Goal: Task Accomplishment & Management: Use online tool/utility

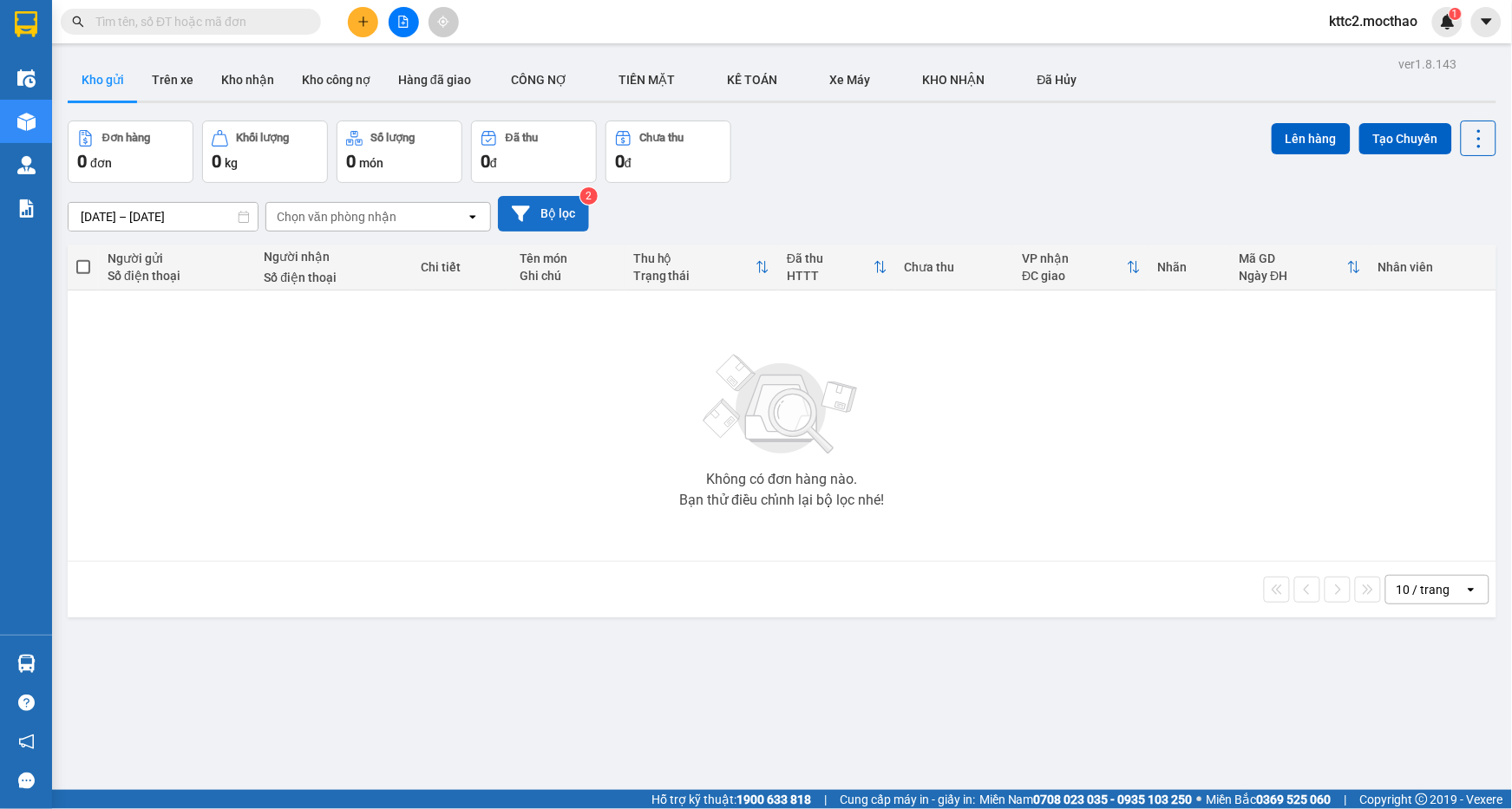
click at [553, 219] on button "Bộ lọc" at bounding box center [543, 214] width 91 height 36
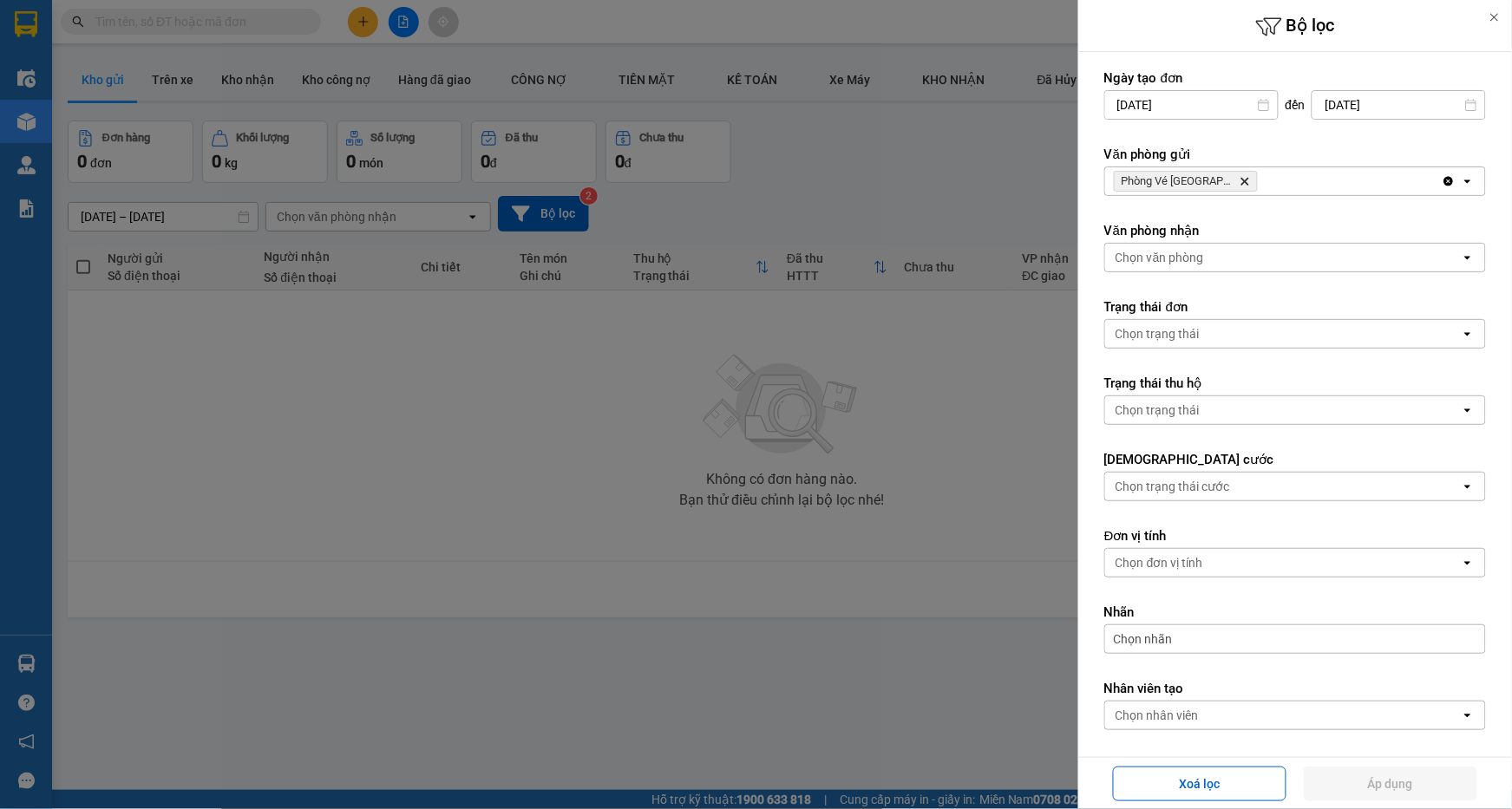
click at [1239, 179] on icon "Delete" at bounding box center [1244, 181] width 10 height 10
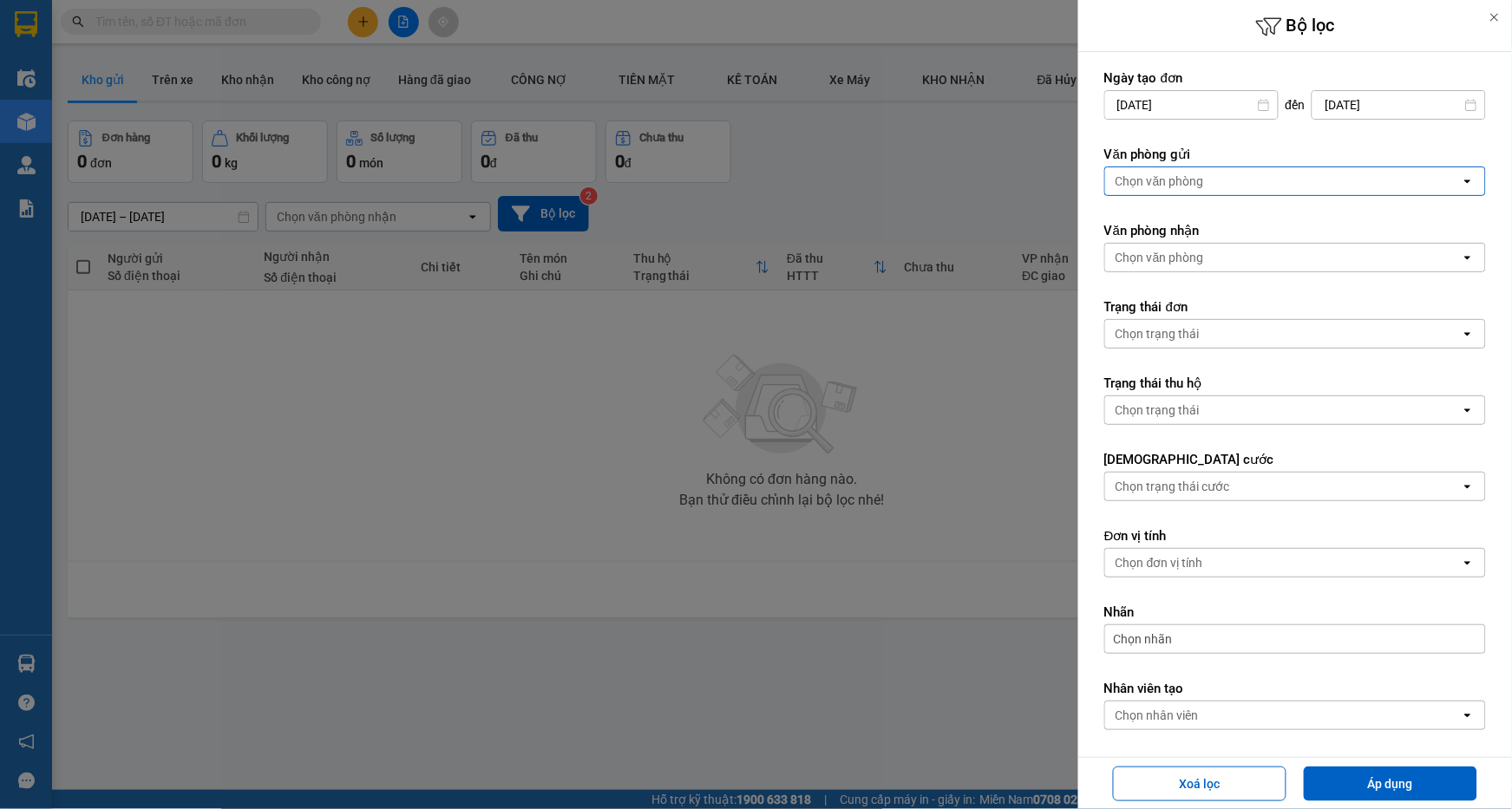
click at [1225, 179] on div "Chọn văn phòng" at bounding box center [1283, 181] width 356 height 28
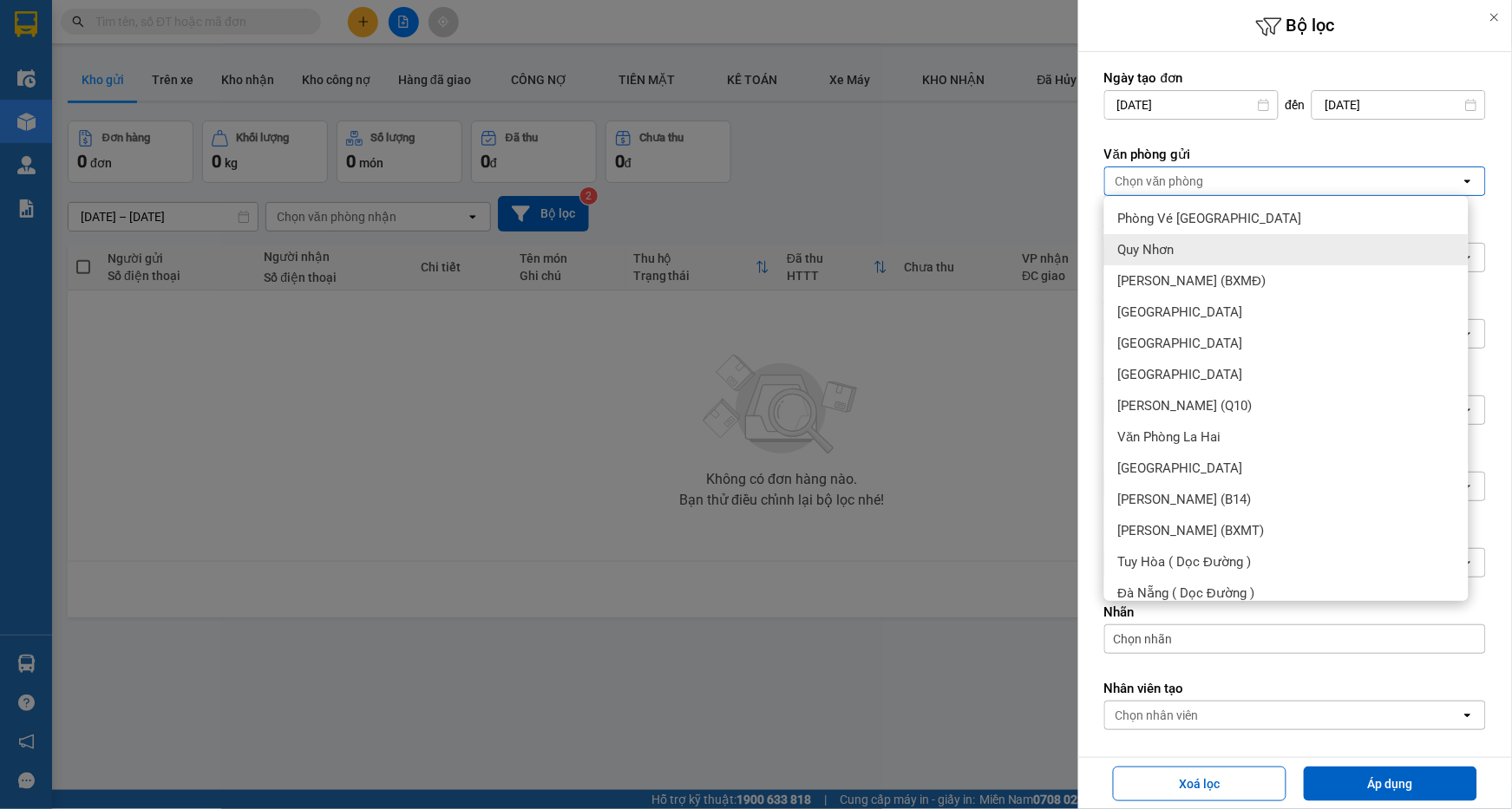
click at [1160, 249] on span "Quy Nhơn" at bounding box center [1146, 249] width 56 height 17
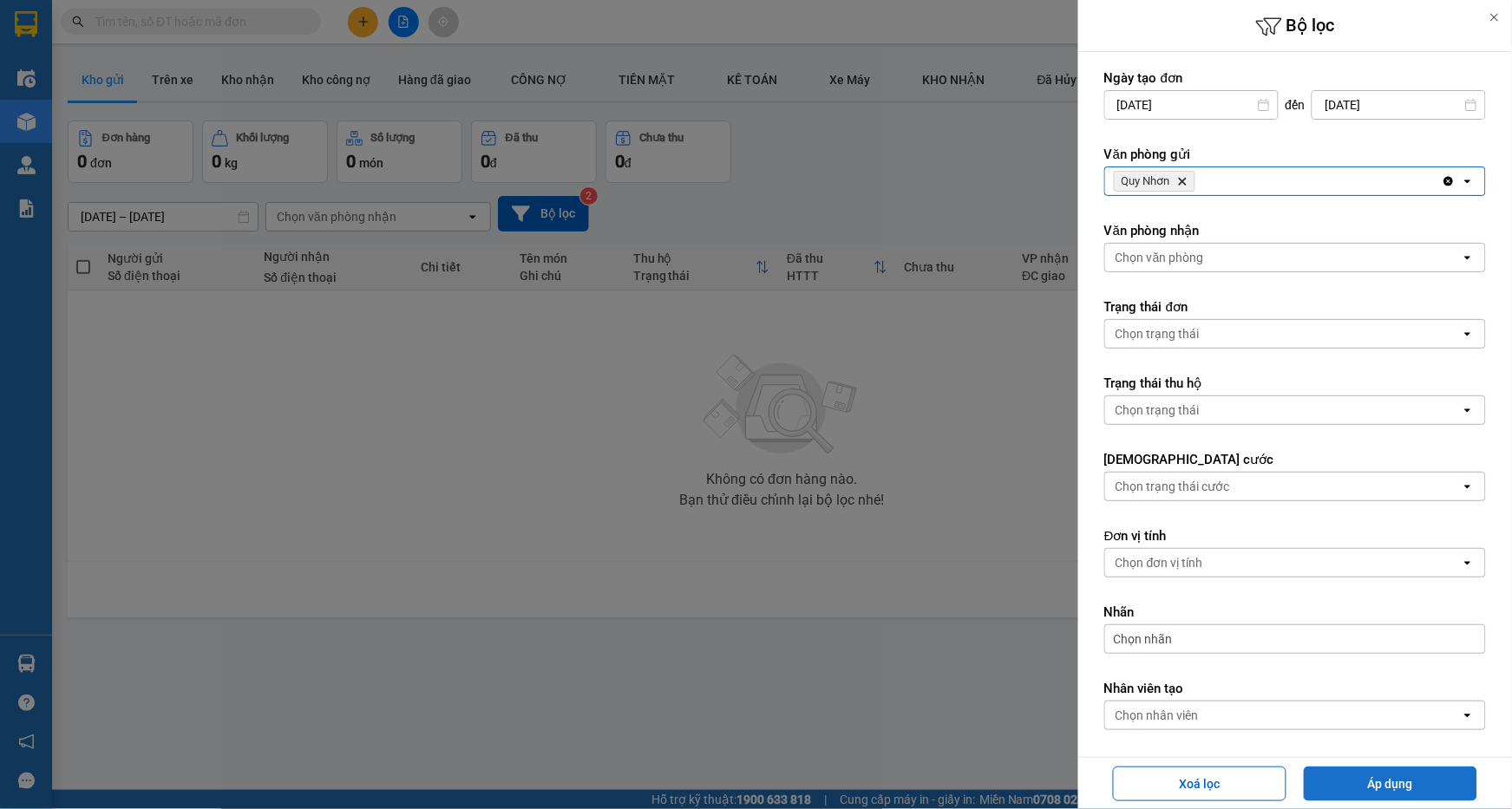
drag, startPoint x: 1364, startPoint y: 787, endPoint x: 1355, endPoint y: 789, distance: 8.8
click at [1364, 789] on button "Áp dụng" at bounding box center [1389, 784] width 173 height 35
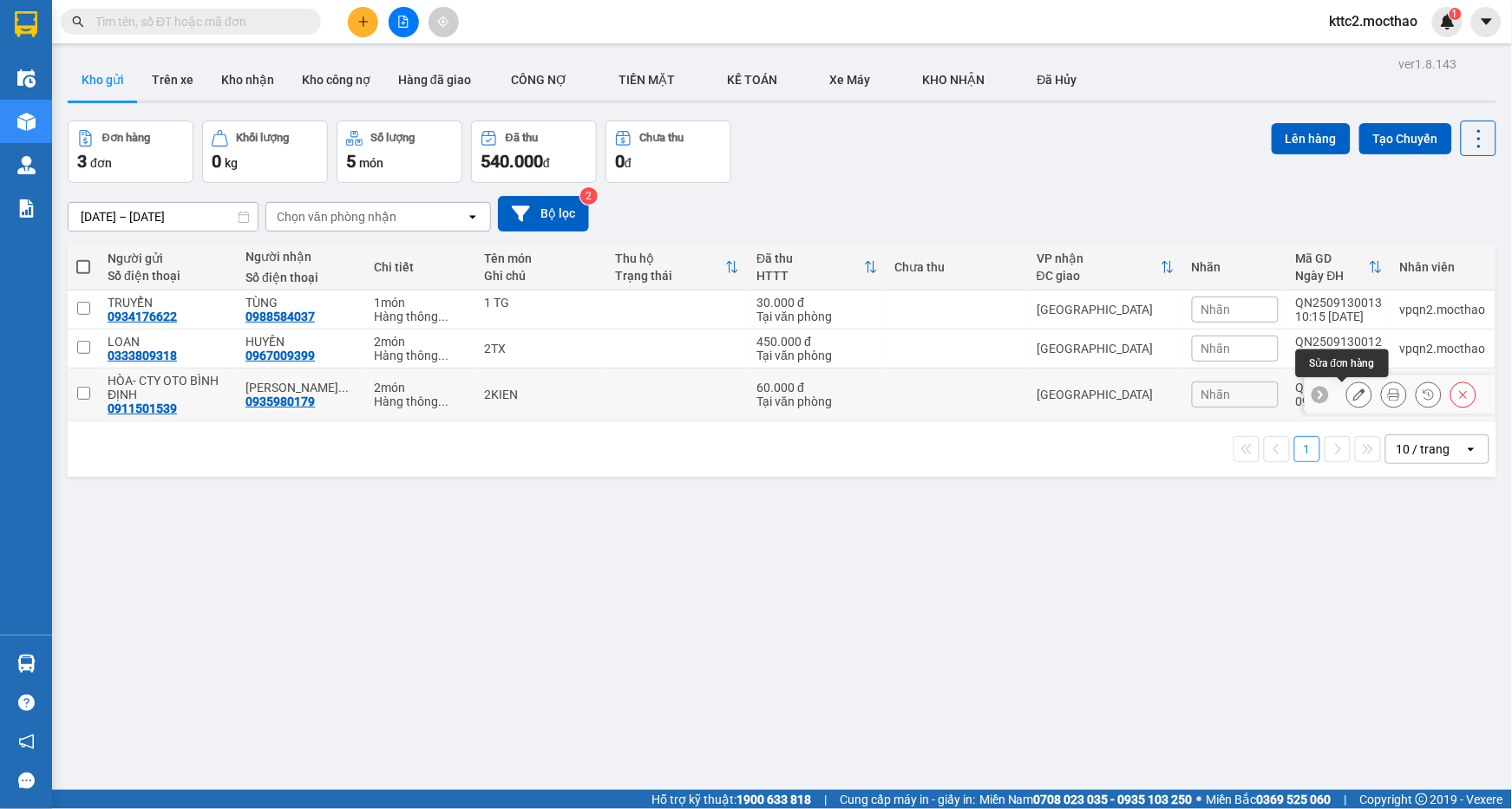
click at [1353, 393] on icon at bounding box center [1359, 395] width 12 height 12
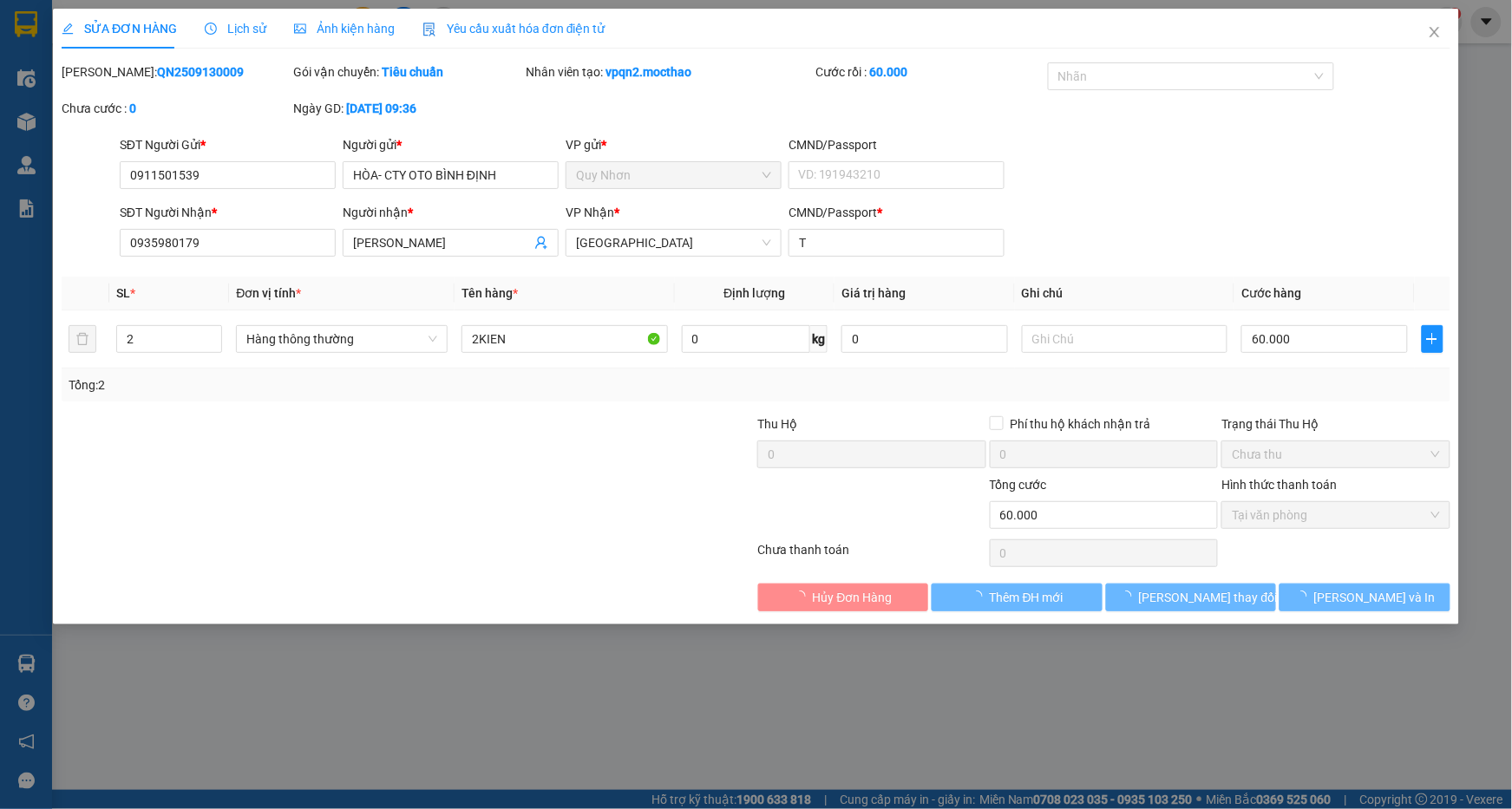
type input "0911501539"
type input "HÒA- CTY OTO BÌNH ĐỊNH"
type input "0935980179"
type input "[PERSON_NAME]"
type input "T"
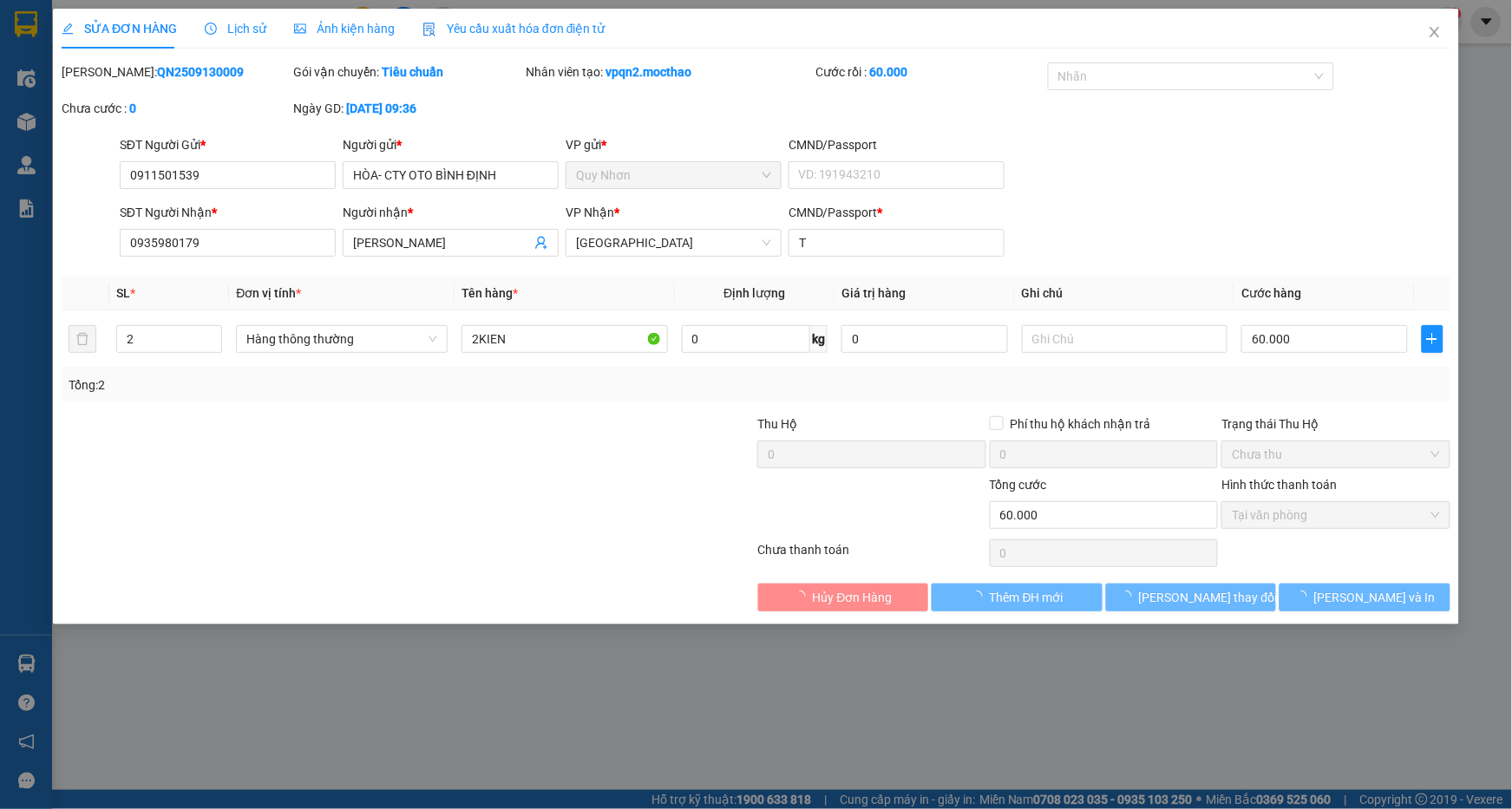
type input "60.000"
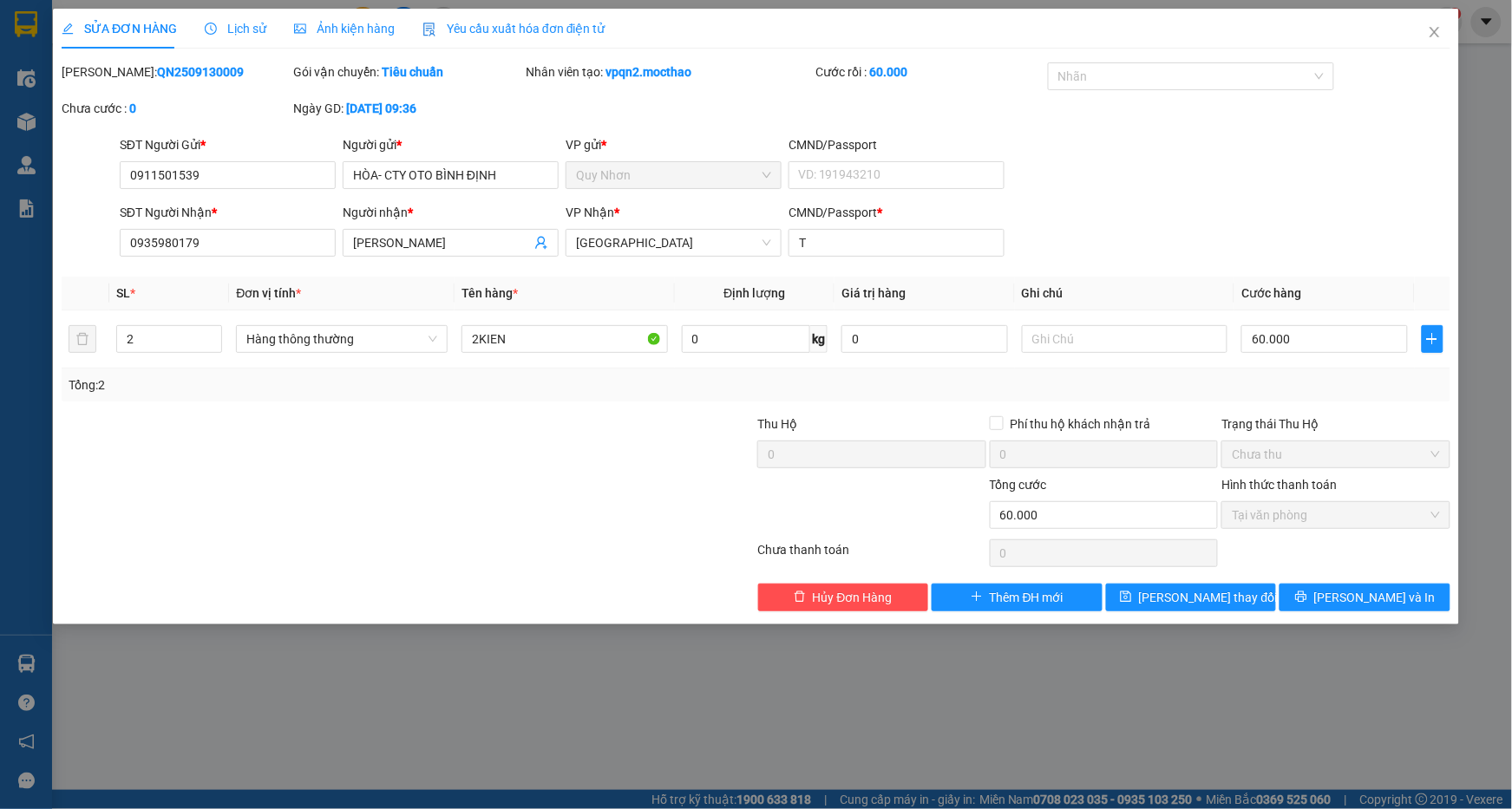
drag, startPoint x: 111, startPoint y: 70, endPoint x: 192, endPoint y: 71, distance: 80.7
click at [192, 71] on b "QN2509130009" at bounding box center [200, 72] width 87 height 14
copy b "QN2509130009"
click at [1429, 29] on icon "close" at bounding box center [1434, 32] width 14 height 14
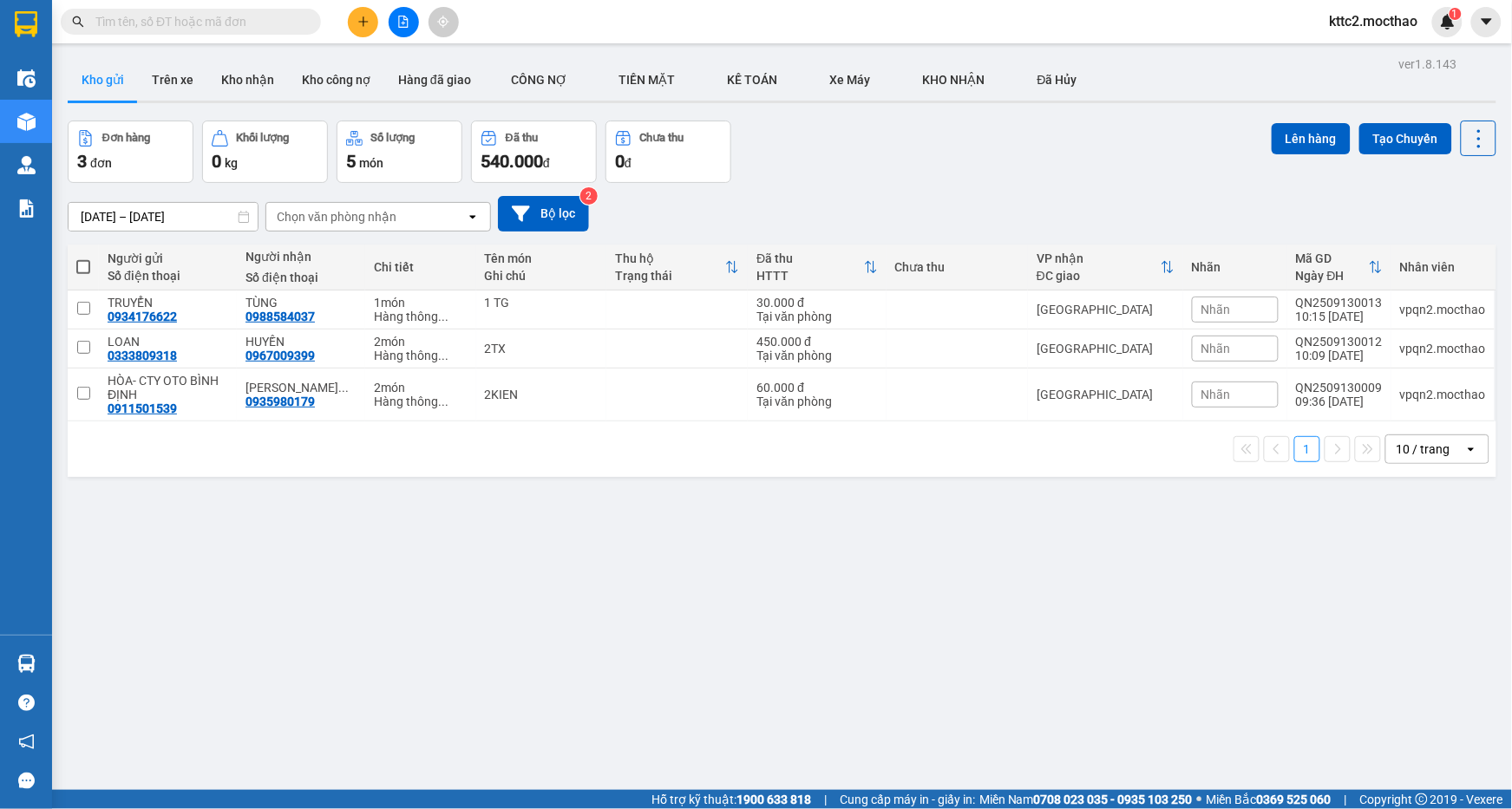
click at [204, 22] on input "text" at bounding box center [197, 21] width 205 height 19
paste input "QN2509130009"
type input "QN2509130009"
click at [1457, 393] on icon at bounding box center [1463, 395] width 12 height 12
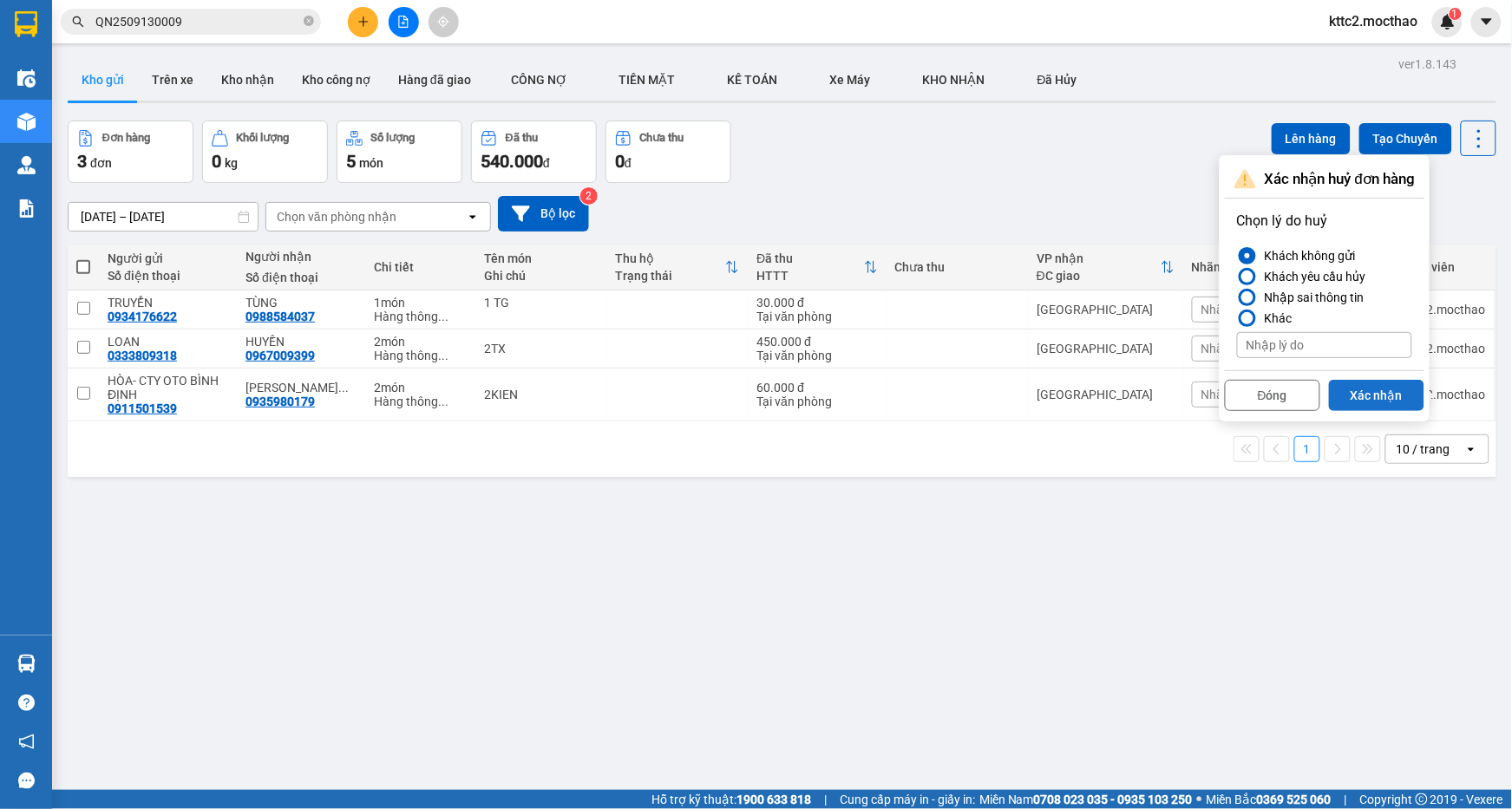
click at [1362, 391] on button "Xác nhận" at bounding box center [1376, 395] width 95 height 31
